Goal: Transaction & Acquisition: Obtain resource

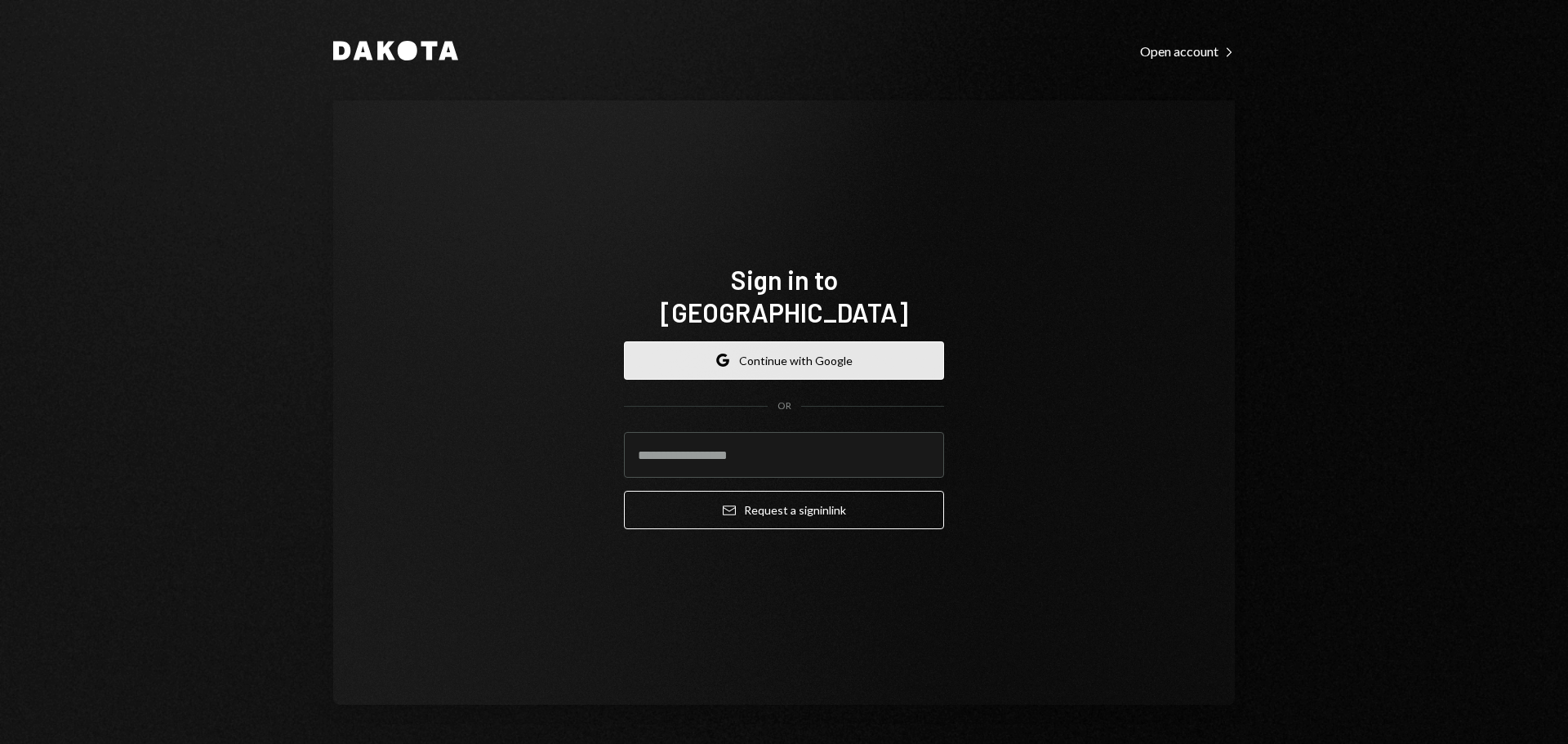
click at [760, 349] on button "Google Continue with Google" at bounding box center [784, 360] width 320 height 39
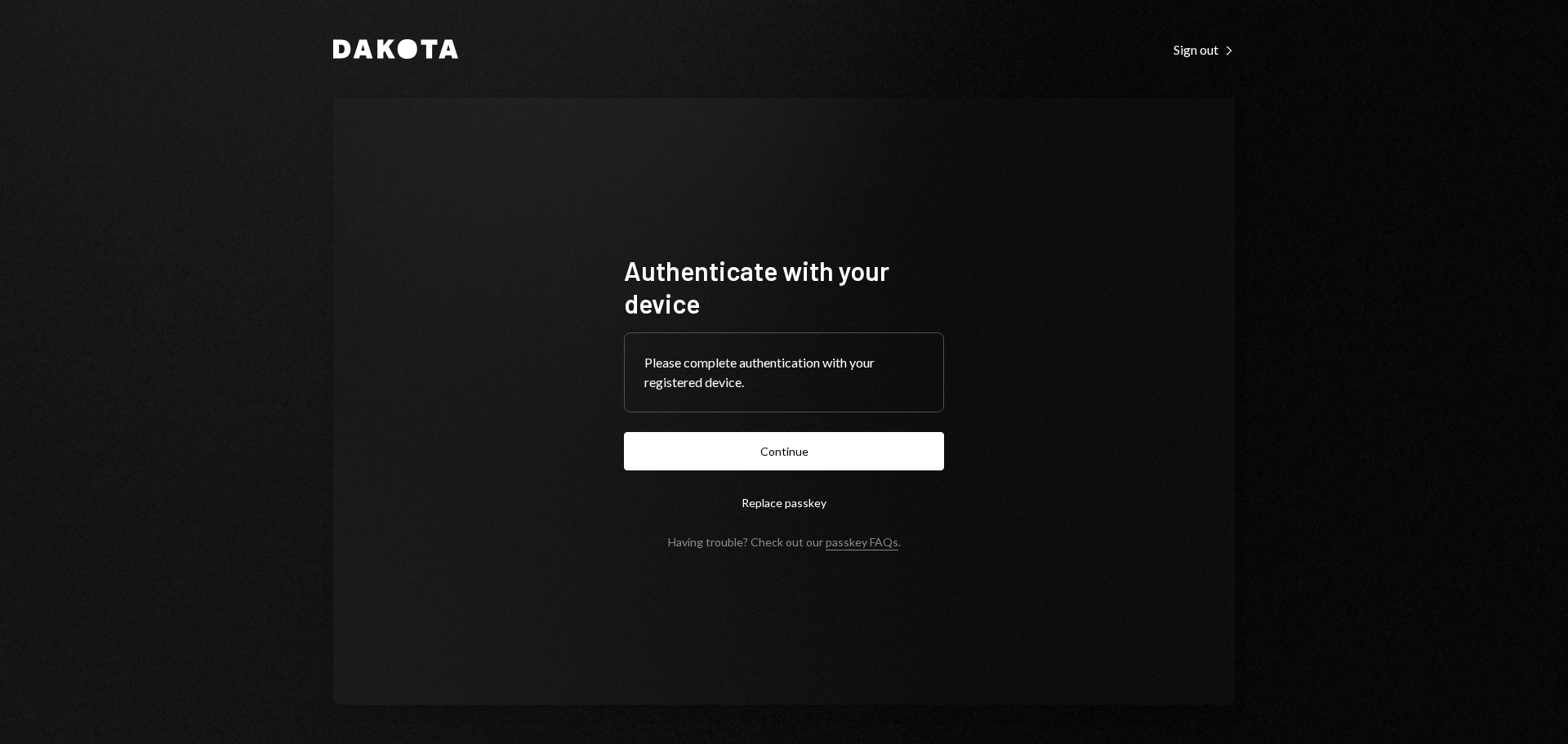
drag, startPoint x: 903, startPoint y: 450, endPoint x: 912, endPoint y: 436, distance: 16.6
click at [907, 442] on button "Continue" at bounding box center [784, 452] width 320 height 39
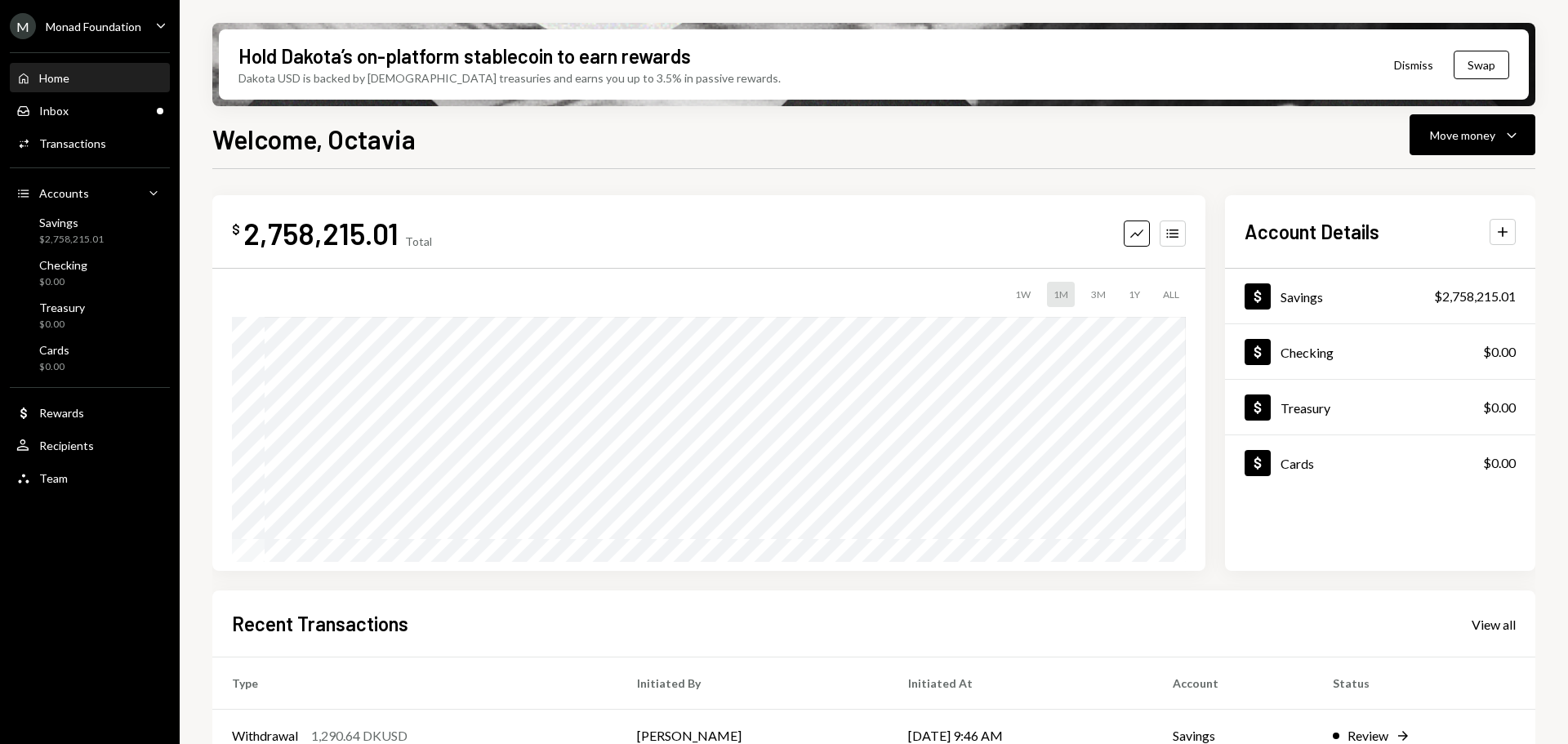
click at [116, 25] on div "Monad Foundation" at bounding box center [94, 26] width 95 height 14
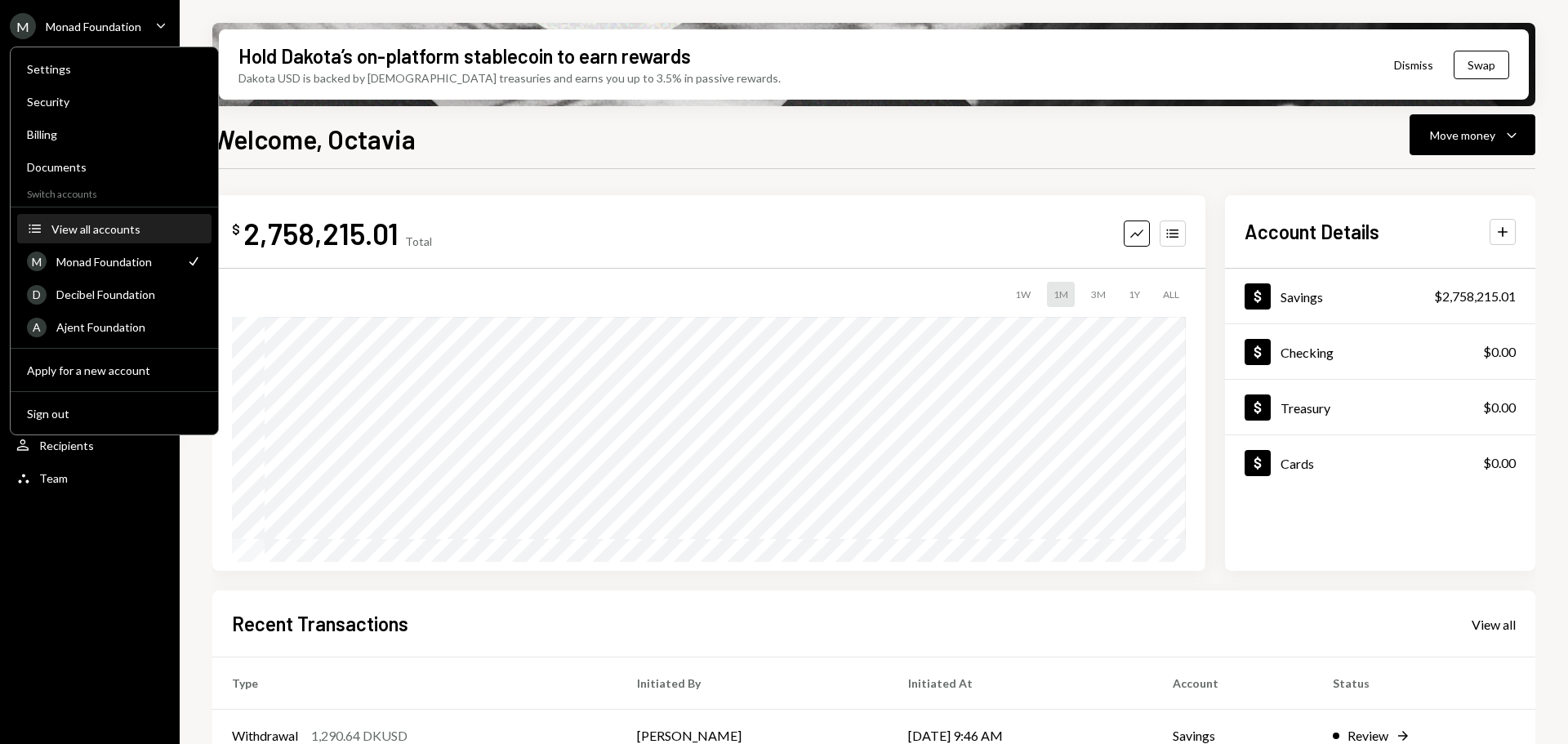
click at [95, 222] on div "View all accounts" at bounding box center [126, 229] width 150 height 14
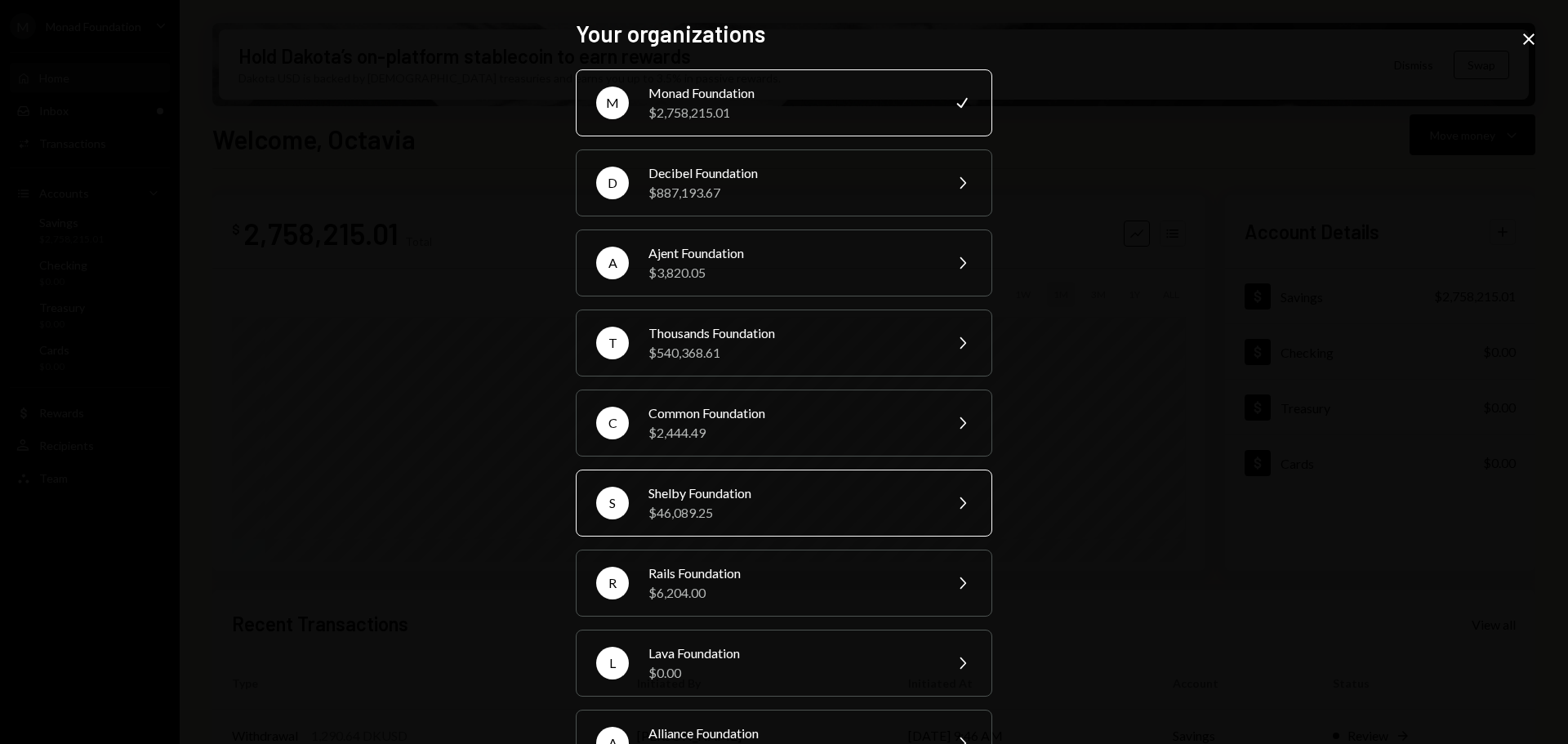
click at [763, 494] on div "Shelby Foundation" at bounding box center [790, 493] width 284 height 19
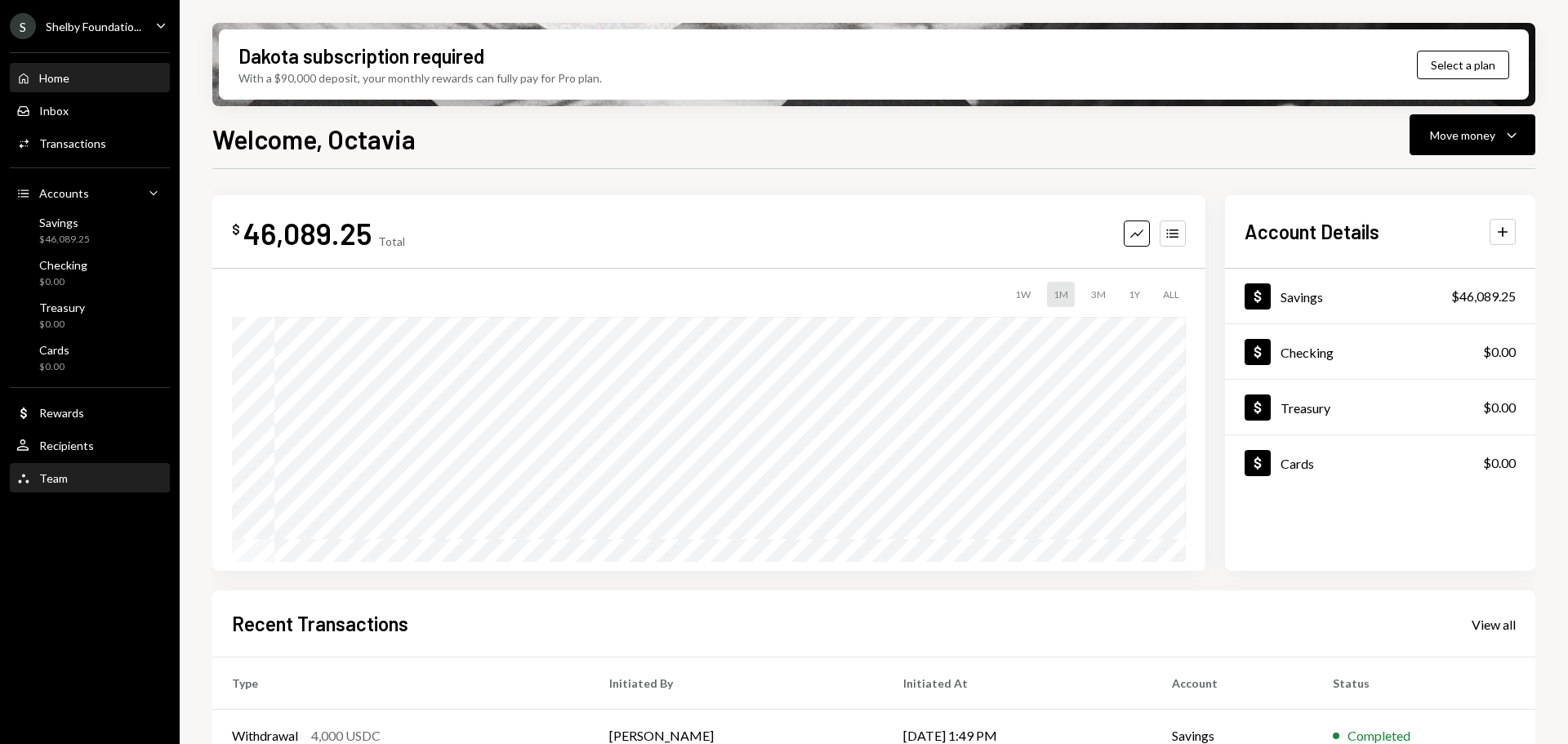
click at [76, 475] on div "Team Team" at bounding box center [89, 478] width 147 height 15
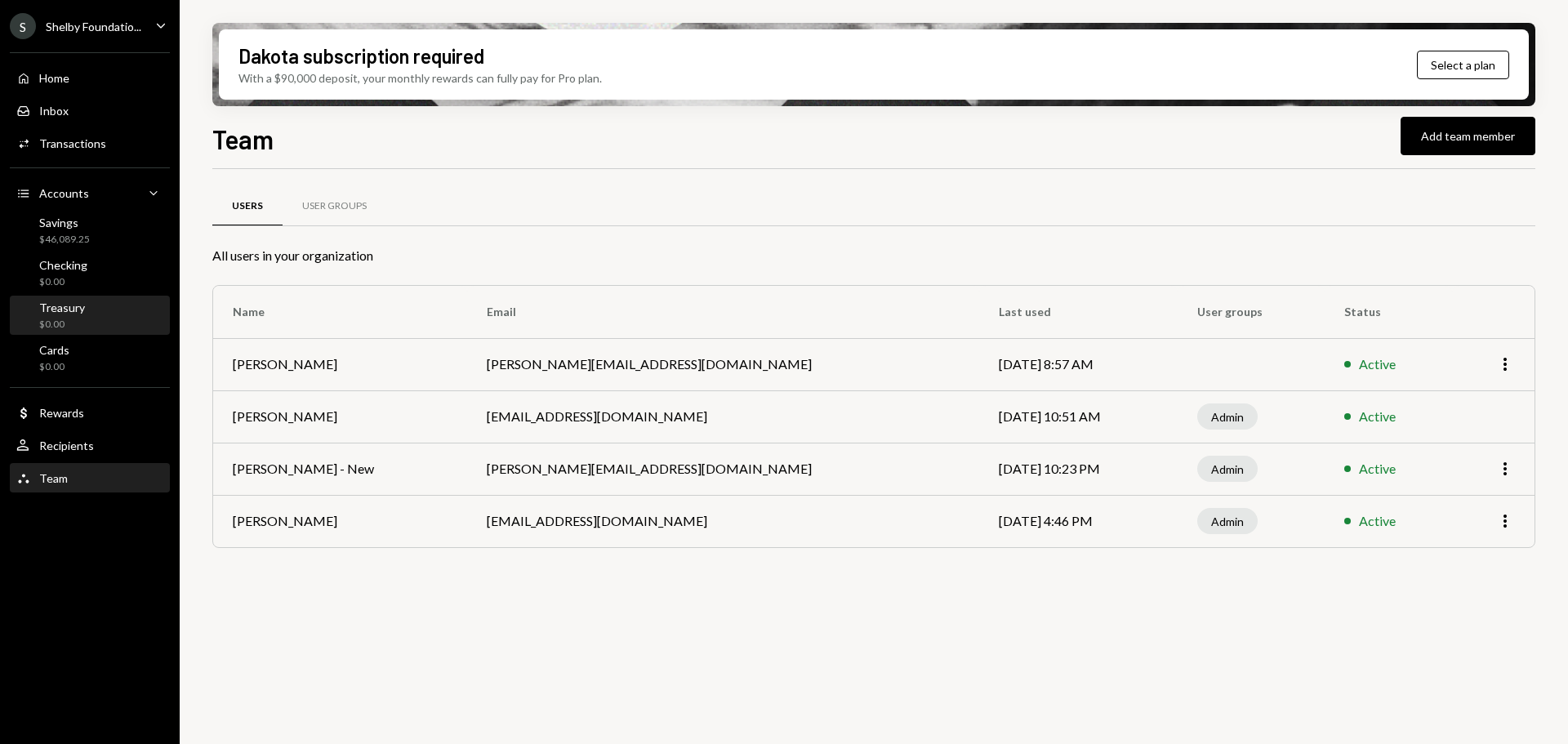
click at [78, 305] on div "Treasury" at bounding box center [62, 307] width 46 height 14
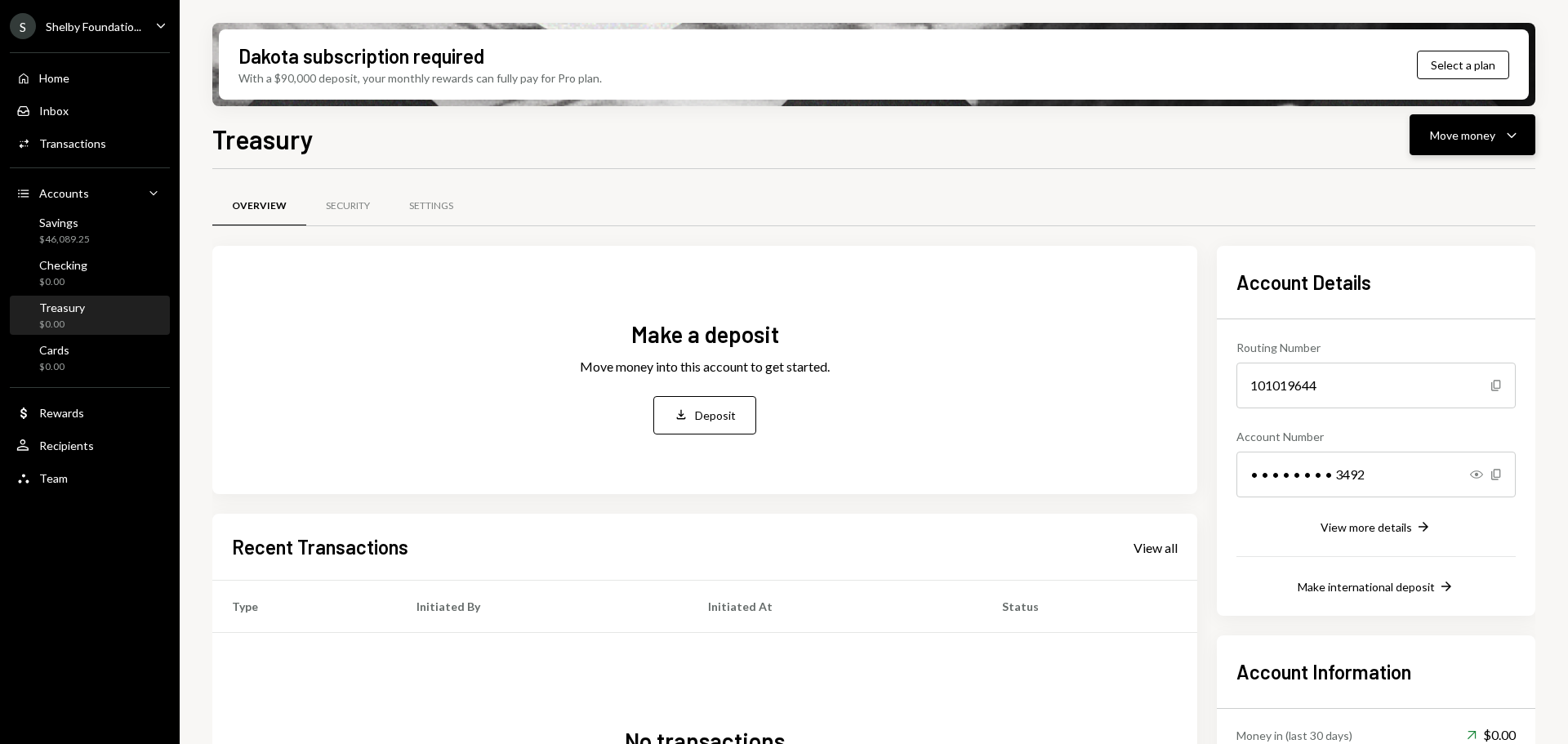
click at [1526, 130] on button "Move money Caret Down" at bounding box center [1473, 134] width 126 height 41
click at [1442, 255] on div "Deposit" at bounding box center [1459, 257] width 119 height 17
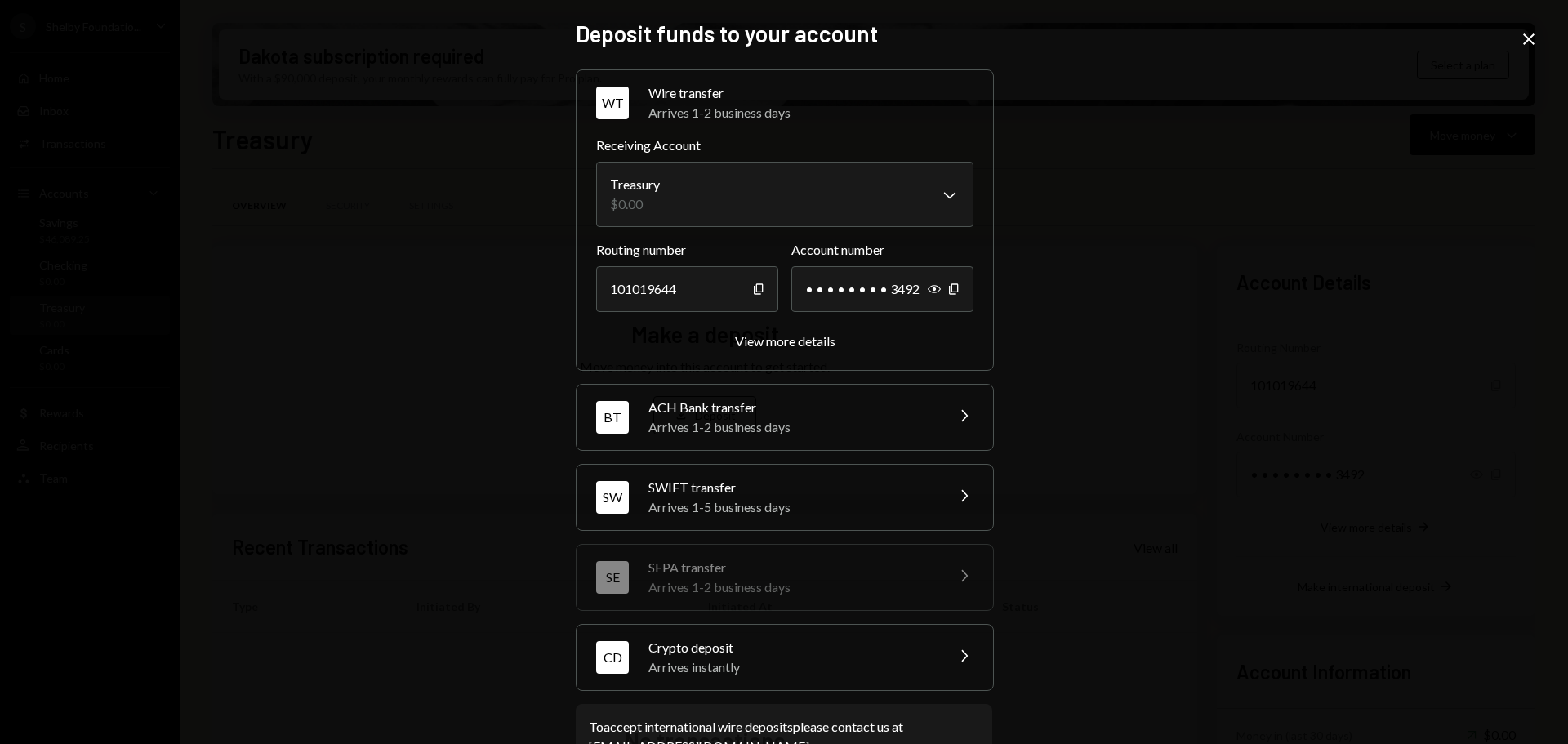
drag, startPoint x: 1347, startPoint y: 418, endPoint x: 1366, endPoint y: 396, distance: 29.1
click at [1348, 418] on div "**********" at bounding box center [784, 372] width 1568 height 744
click at [1518, 35] on div "**********" at bounding box center [784, 372] width 1568 height 744
click at [1526, 32] on icon "Close" at bounding box center [1528, 39] width 19 height 19
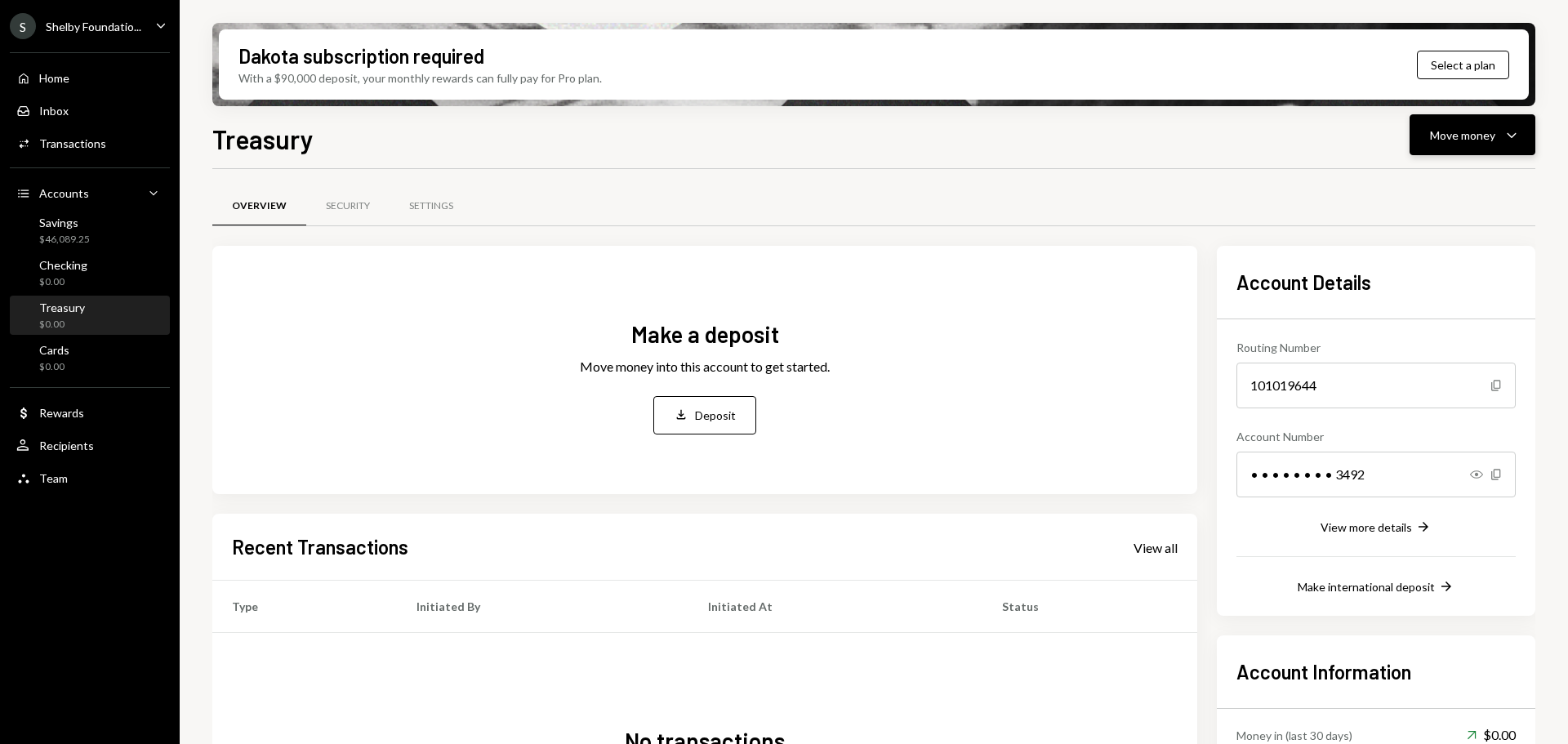
click at [1529, 143] on button "Move money Caret Down" at bounding box center [1473, 134] width 126 height 41
click at [1430, 258] on div "Deposit" at bounding box center [1459, 257] width 119 height 17
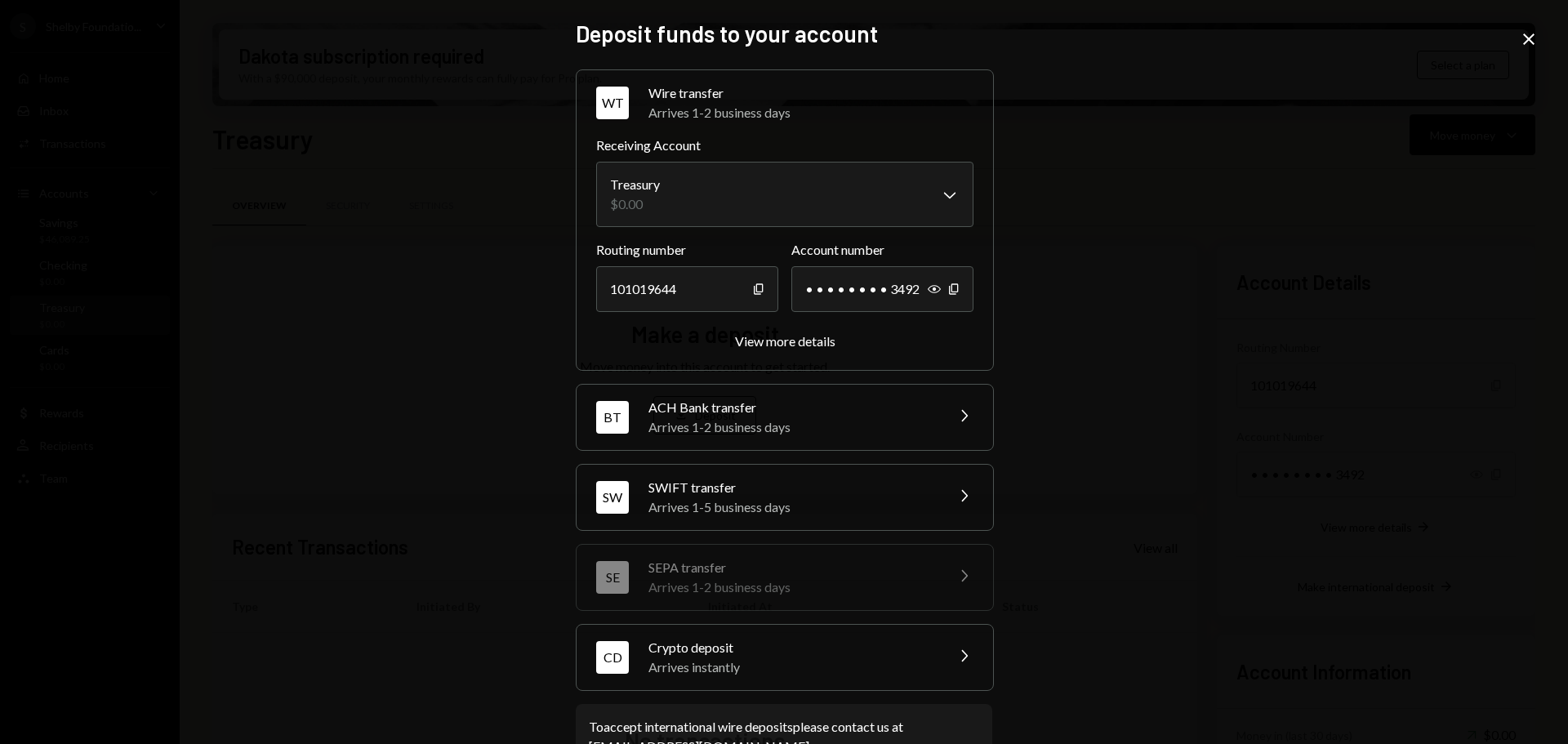
click at [1537, 31] on icon "Close" at bounding box center [1528, 39] width 19 height 19
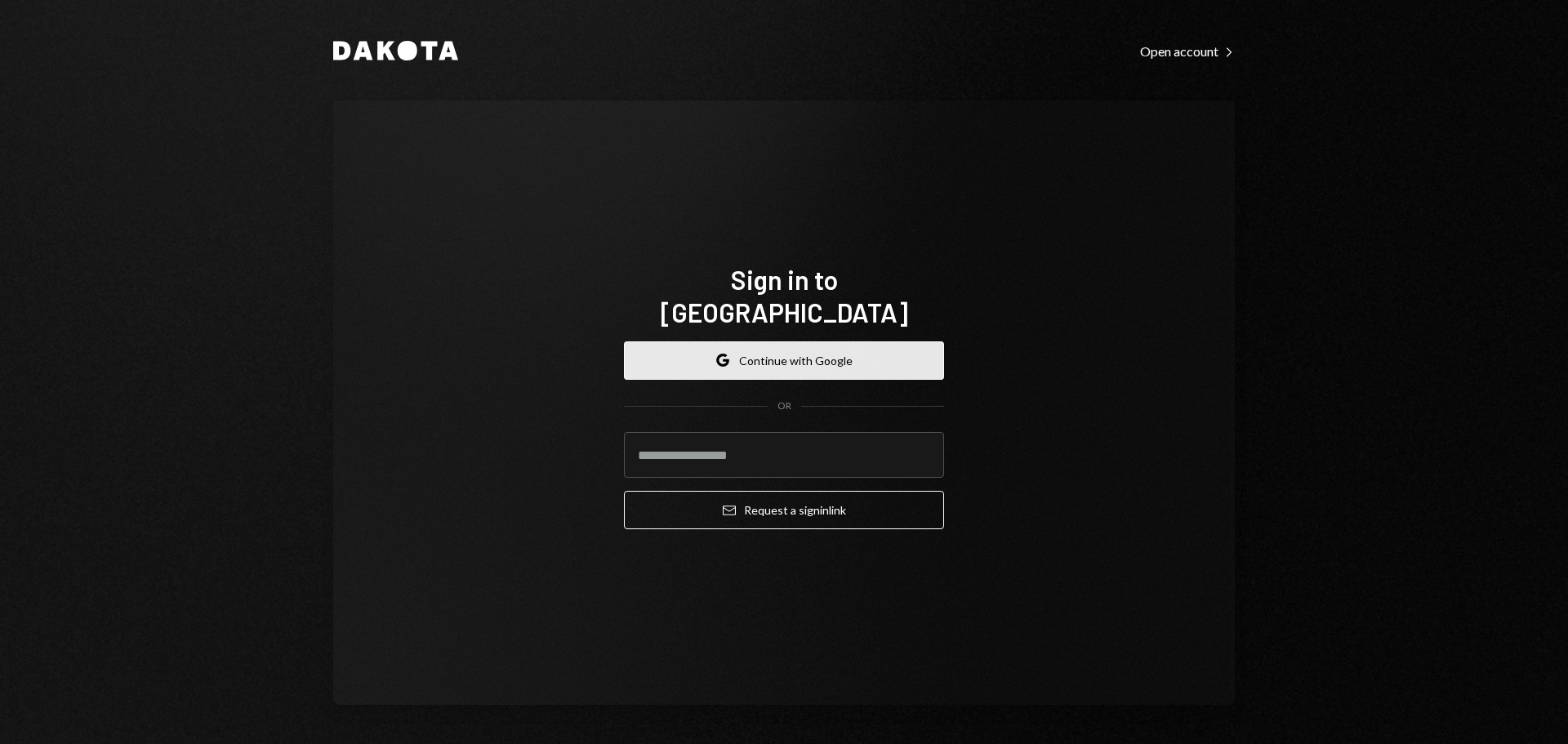
click at [753, 344] on button "Google Continue with Google" at bounding box center [784, 360] width 320 height 39
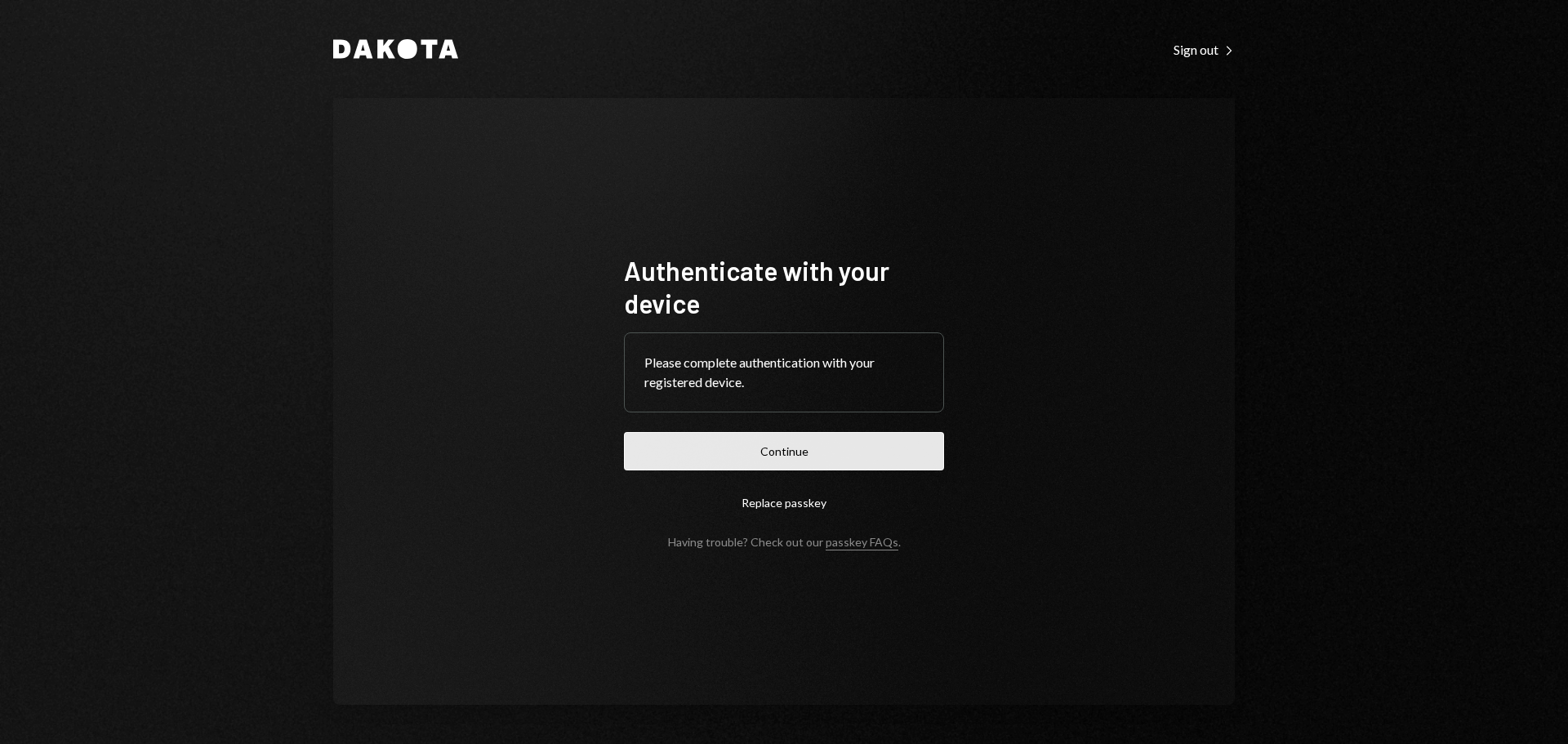
click at [847, 462] on button "Continue" at bounding box center [784, 452] width 320 height 39
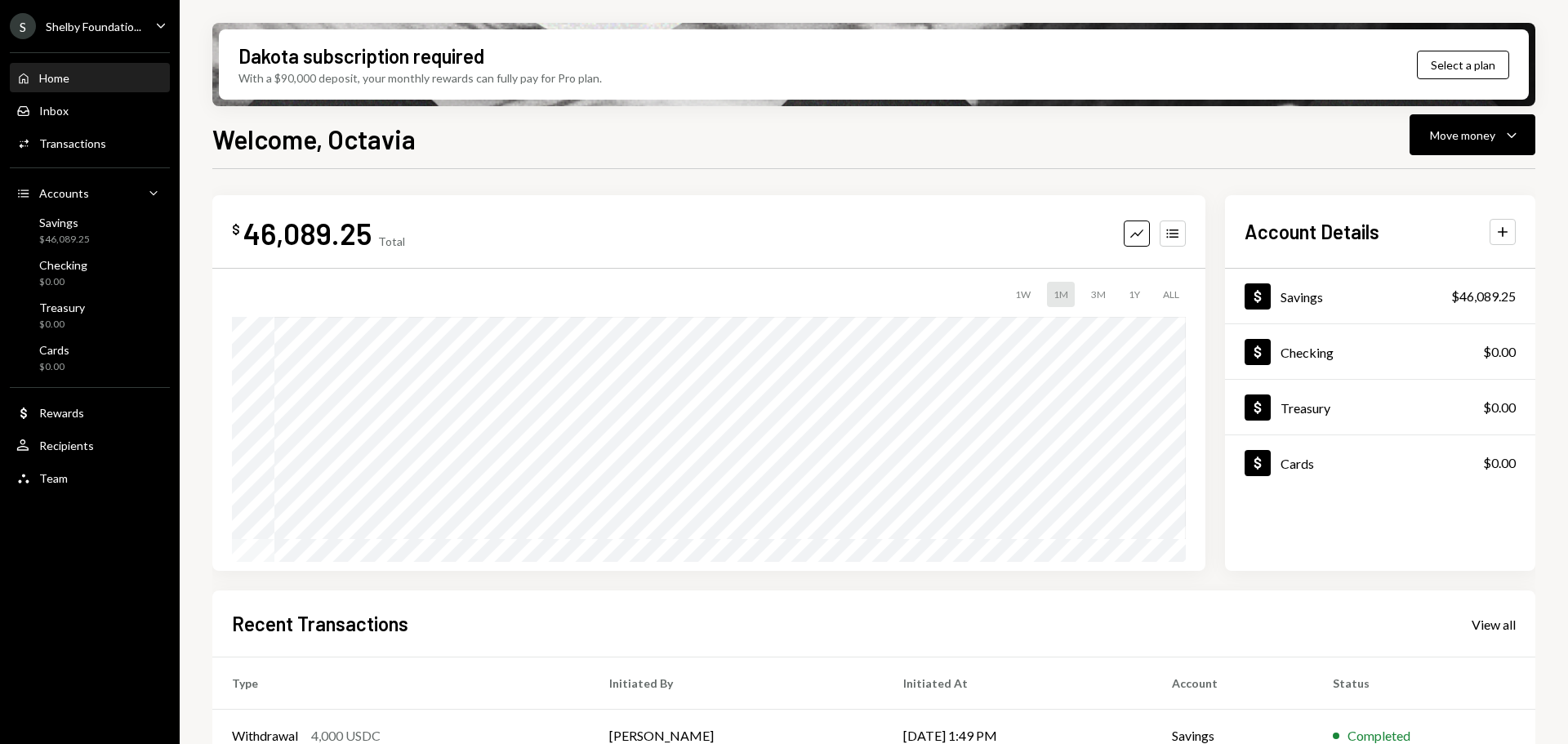
click at [127, 17] on div "S Shelby Foundatio..." at bounding box center [75, 26] width 132 height 26
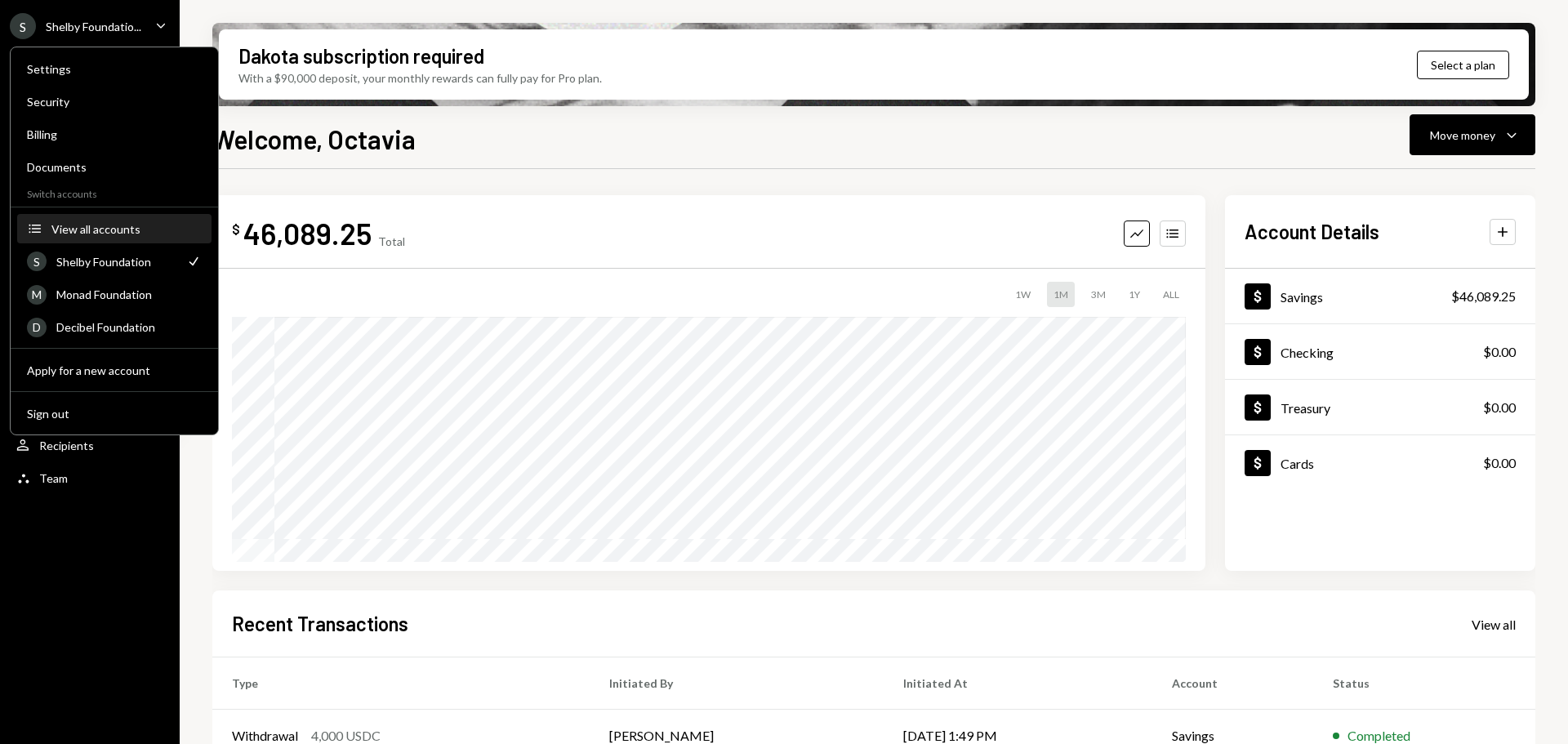
click at [96, 225] on div "View all accounts" at bounding box center [126, 229] width 150 height 14
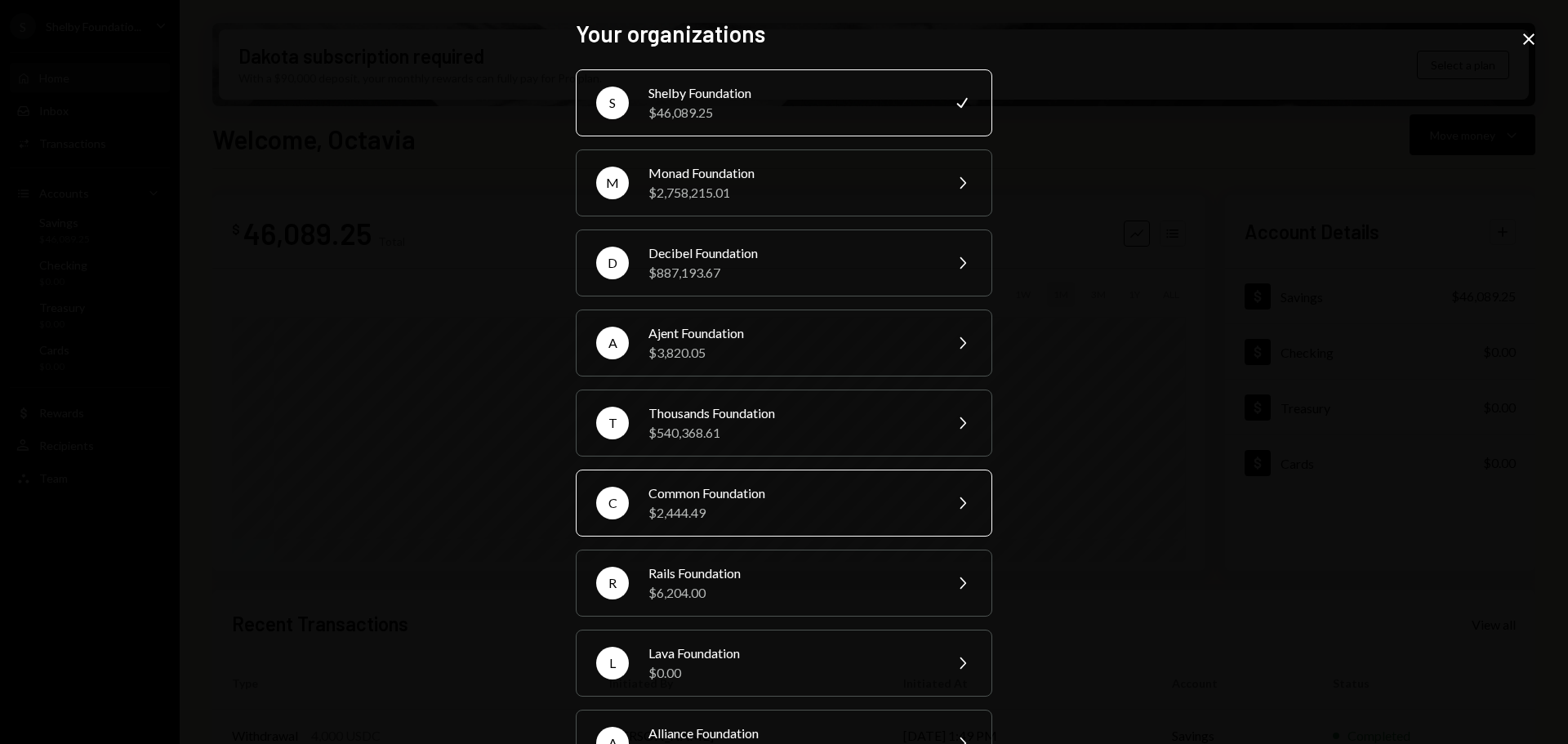
scroll to position [163, 0]
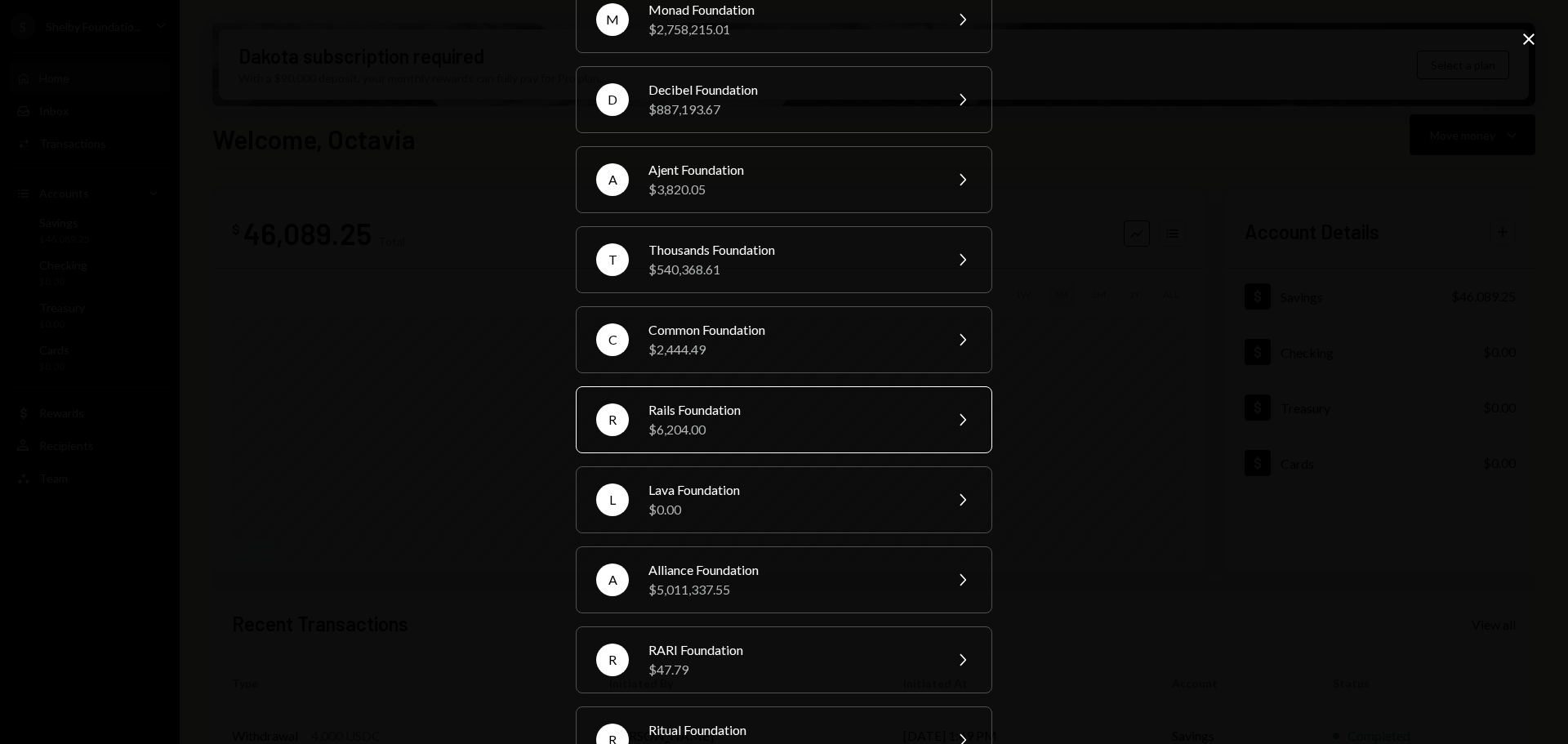
click at [735, 421] on div "$6,204.00" at bounding box center [790, 429] width 284 height 19
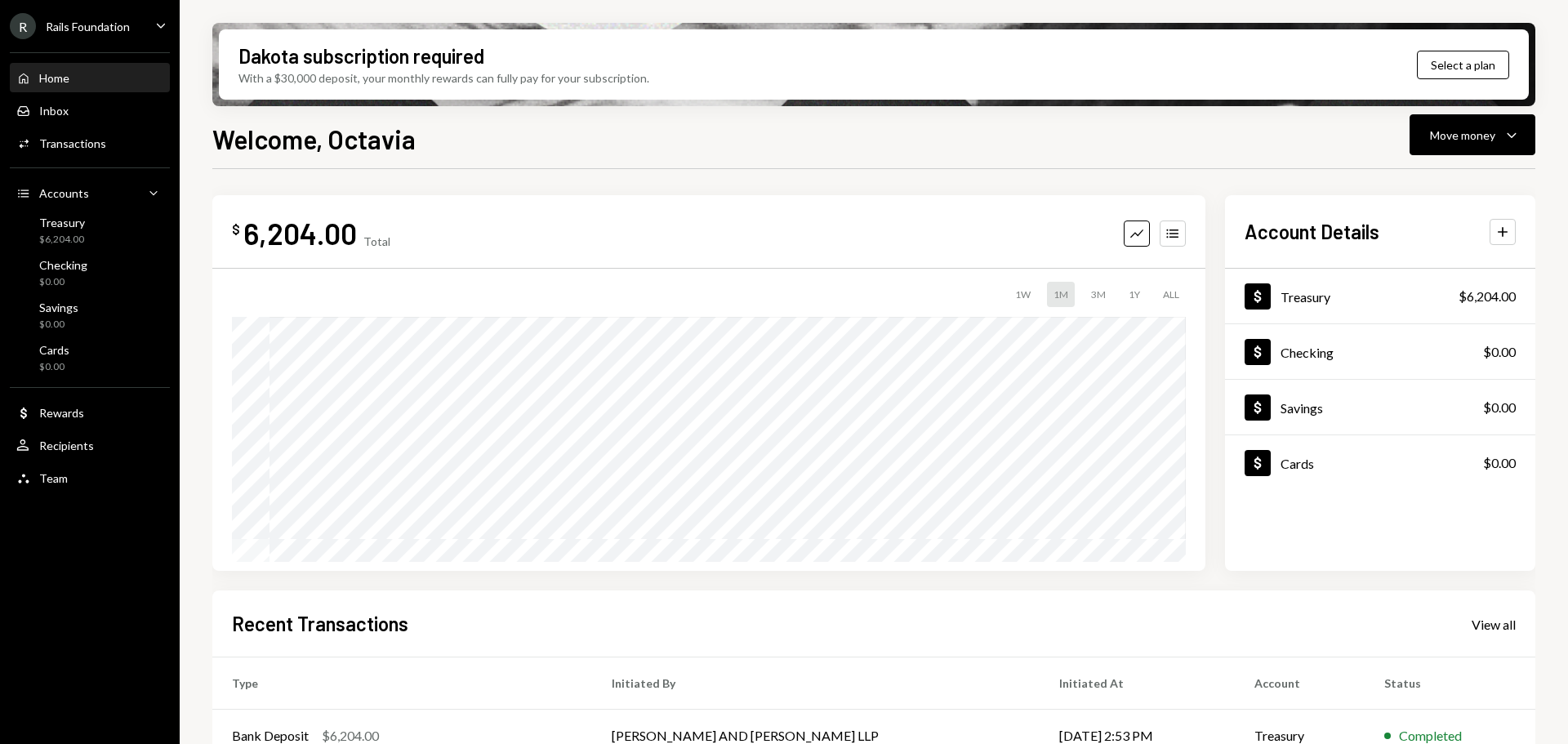
click at [133, 18] on div "R Rails Foundation Caret Down" at bounding box center [90, 26] width 179 height 26
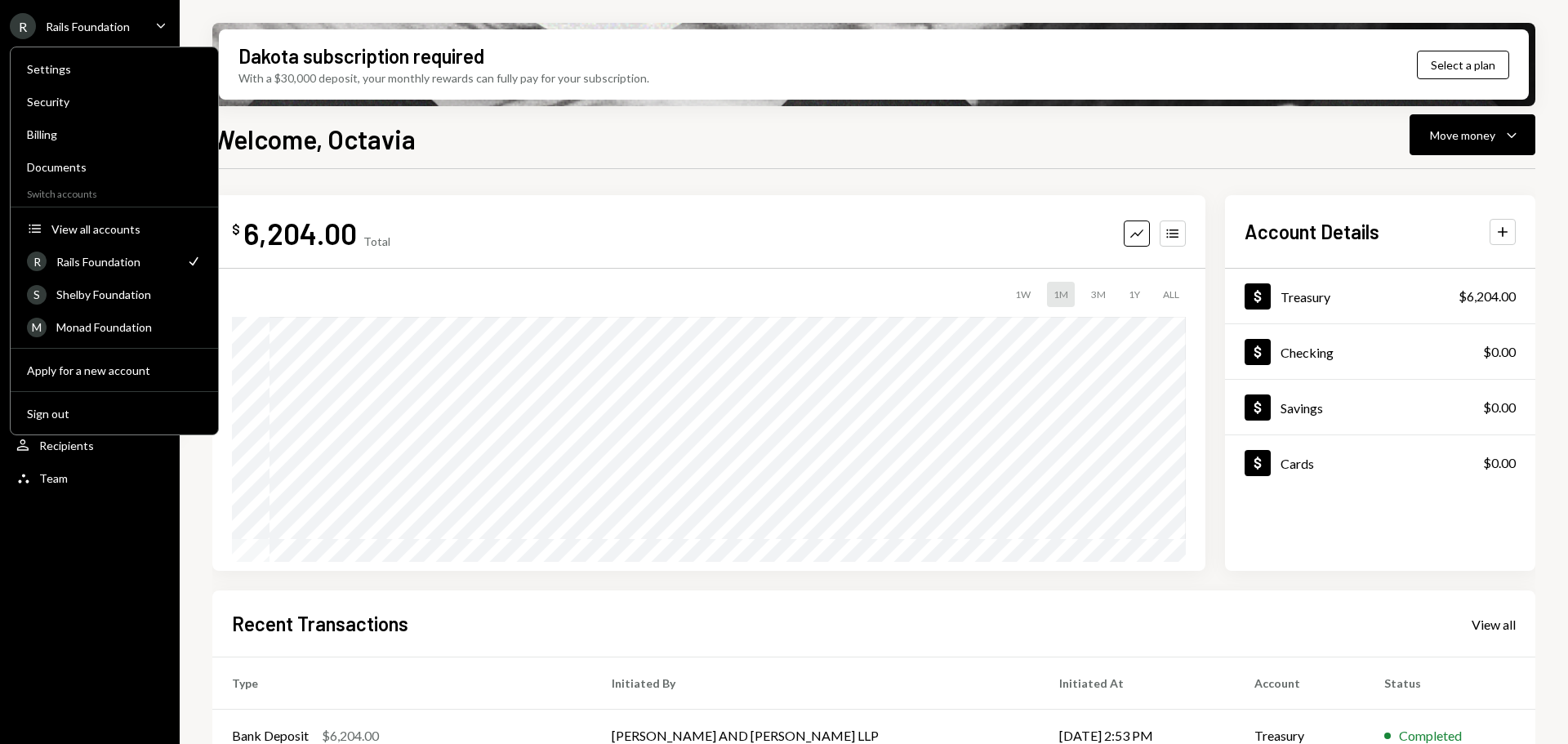
drag, startPoint x: 545, startPoint y: 143, endPoint x: 1137, endPoint y: 178, distance: 593.0
click at [549, 143] on div "Welcome, Octavia Move money Caret Down" at bounding box center [873, 137] width 1323 height 36
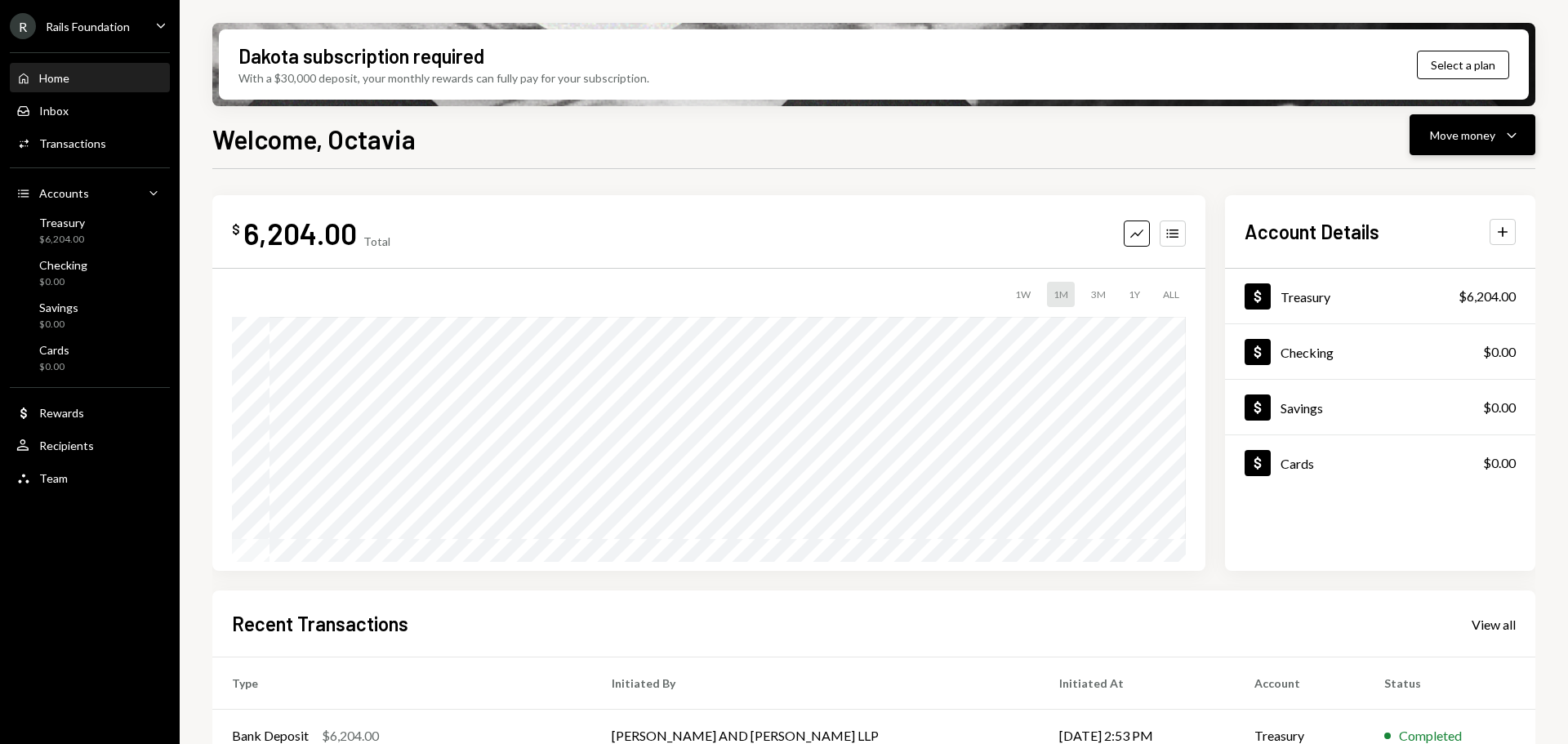
click at [1447, 146] on button "Move money Caret Down" at bounding box center [1473, 134] width 126 height 41
click at [1440, 251] on div "Deposit" at bounding box center [1459, 257] width 119 height 17
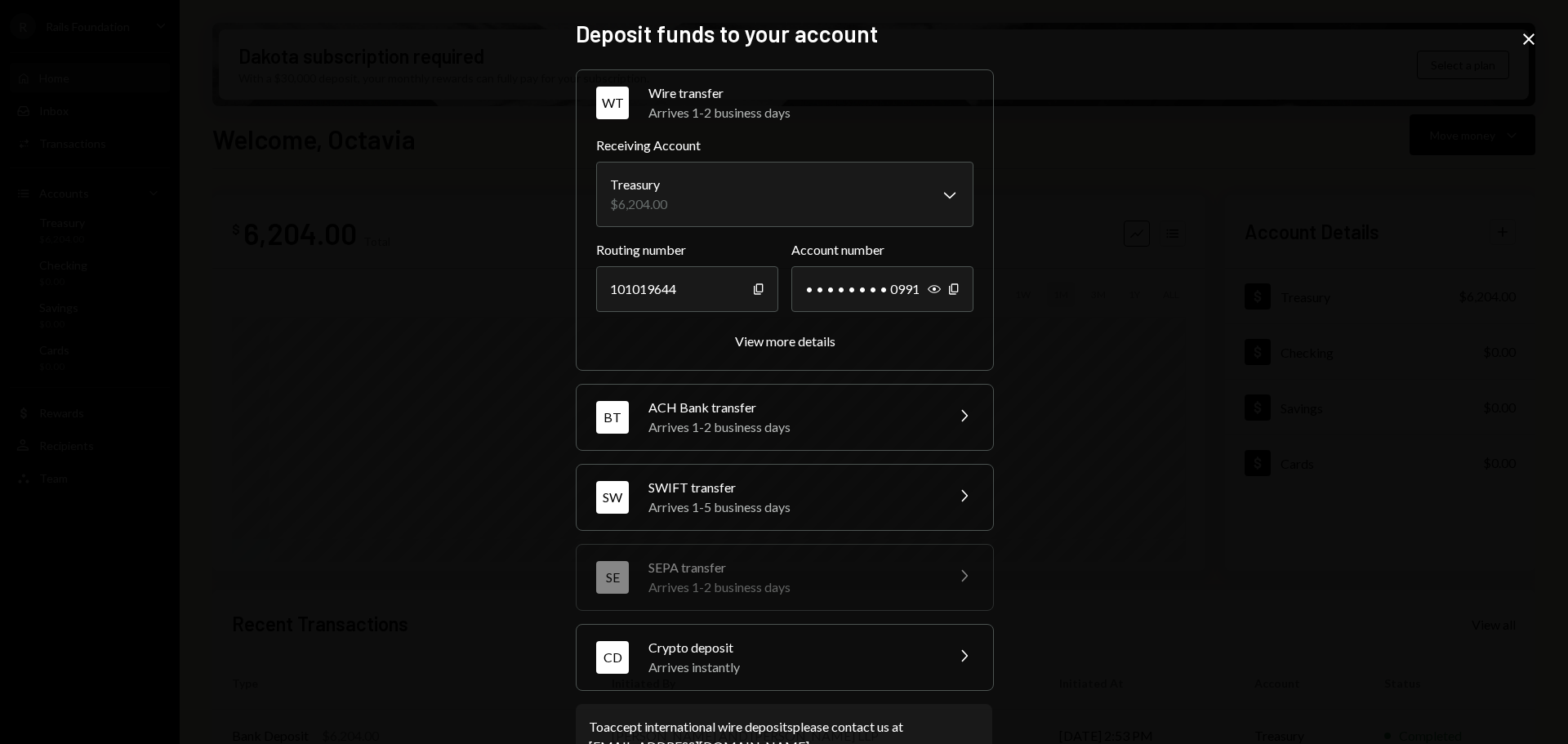
click at [926, 662] on div "Arrives instantly" at bounding box center [791, 667] width 286 height 19
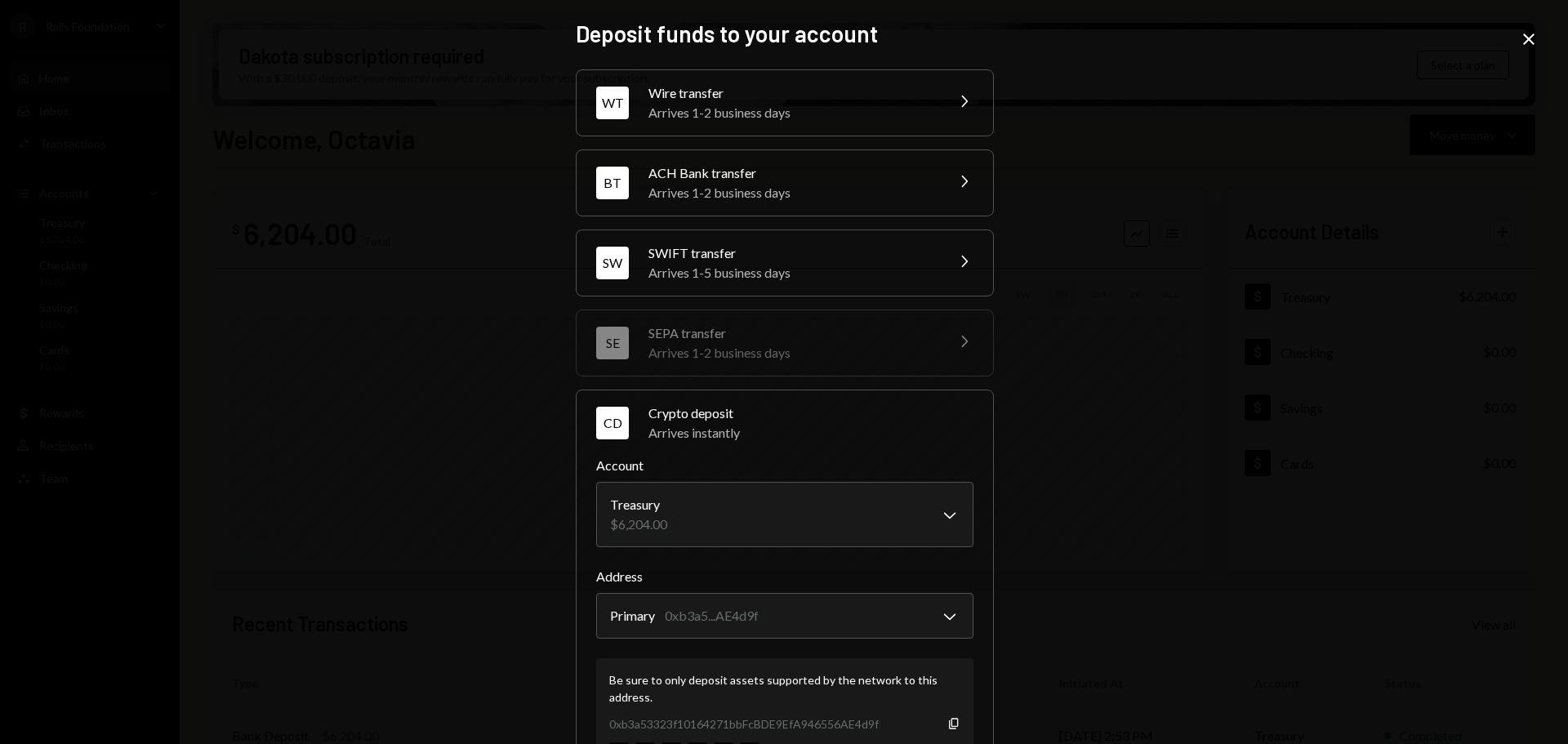
scroll to position [156, 0]
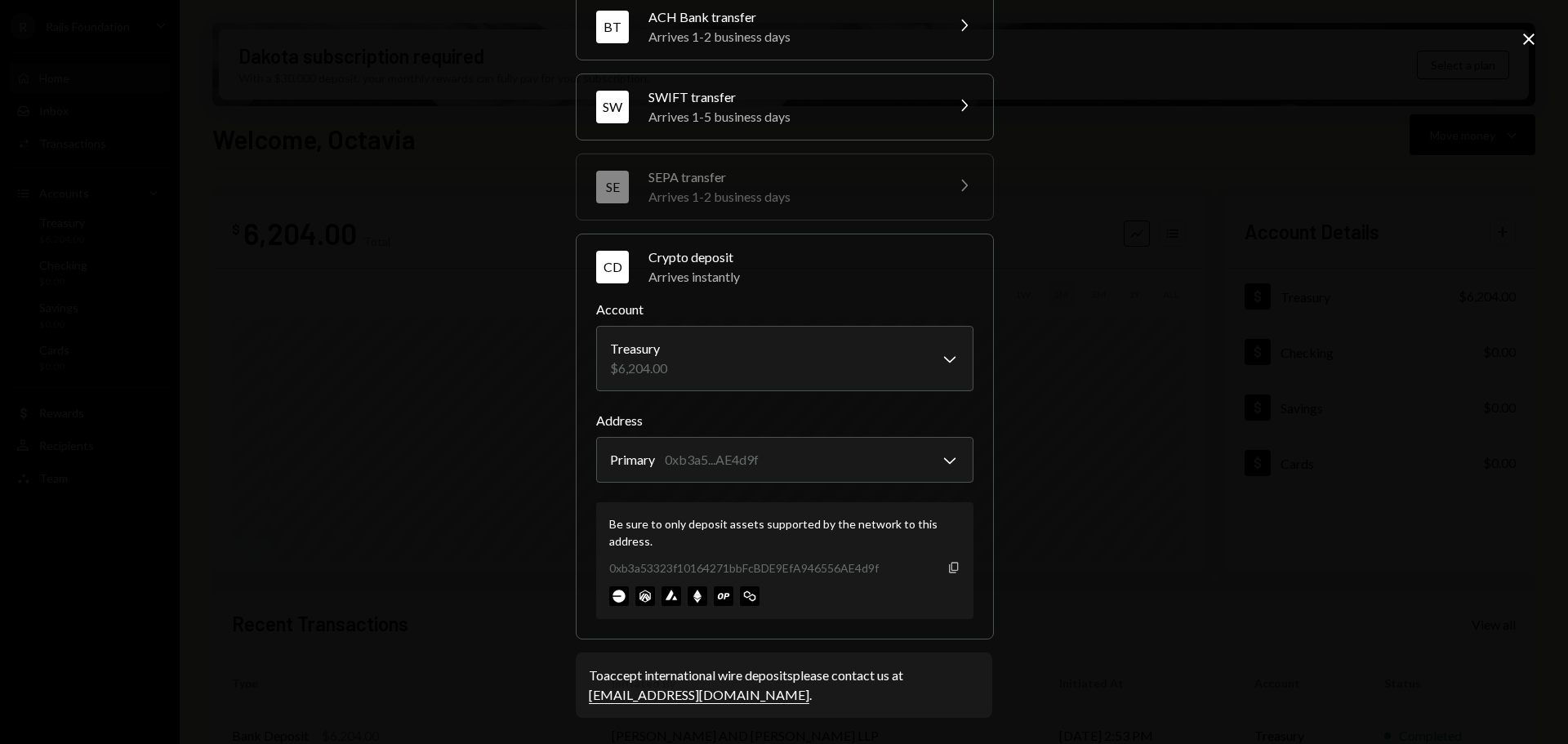
click at [949, 563] on icon "button" at bounding box center [953, 567] width 9 height 11
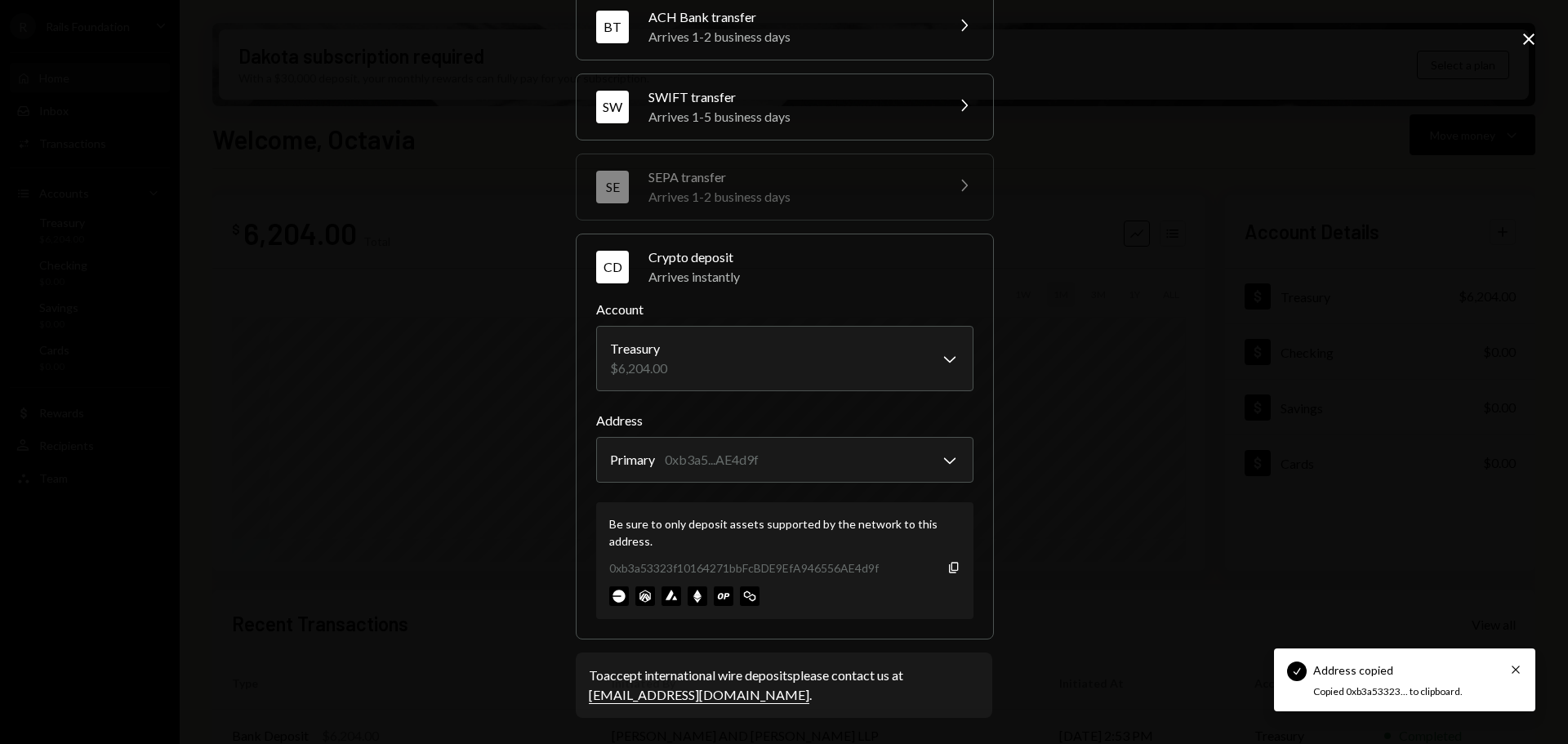
drag, startPoint x: 1204, startPoint y: 490, endPoint x: 1194, endPoint y: 500, distance: 14.1
click at [1204, 491] on div "**********" at bounding box center [784, 372] width 1568 height 744
click at [949, 564] on icon "button" at bounding box center [953, 567] width 9 height 11
click at [1528, 30] on icon "Close" at bounding box center [1528, 39] width 19 height 19
